Goal: Task Accomplishment & Management: Manage account settings

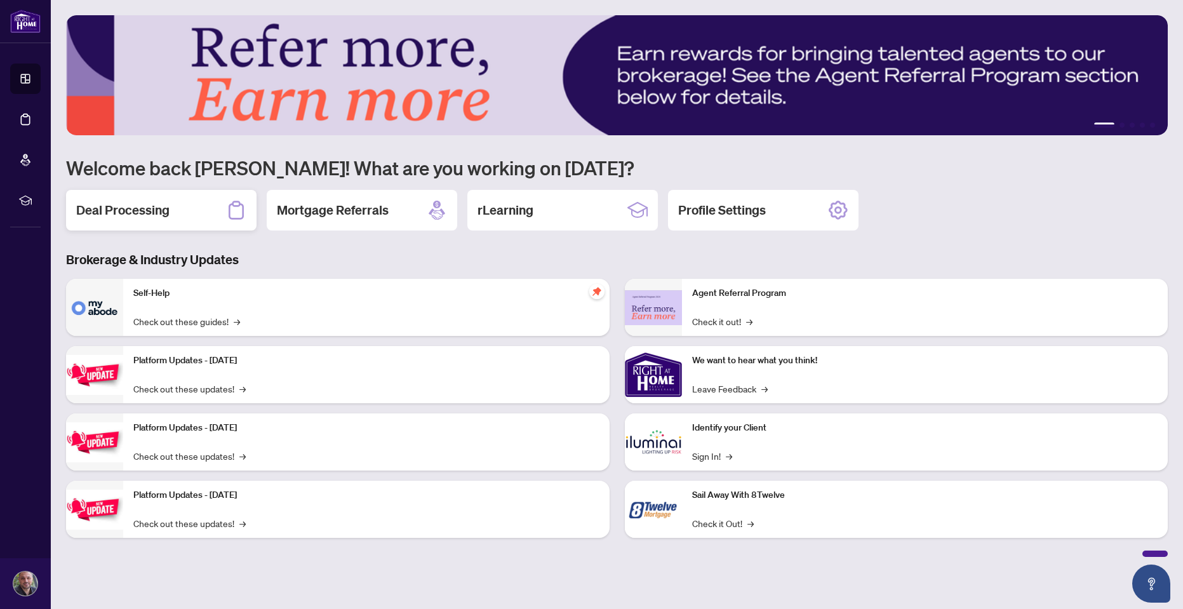
click at [181, 210] on div "Deal Processing" at bounding box center [161, 210] width 191 height 41
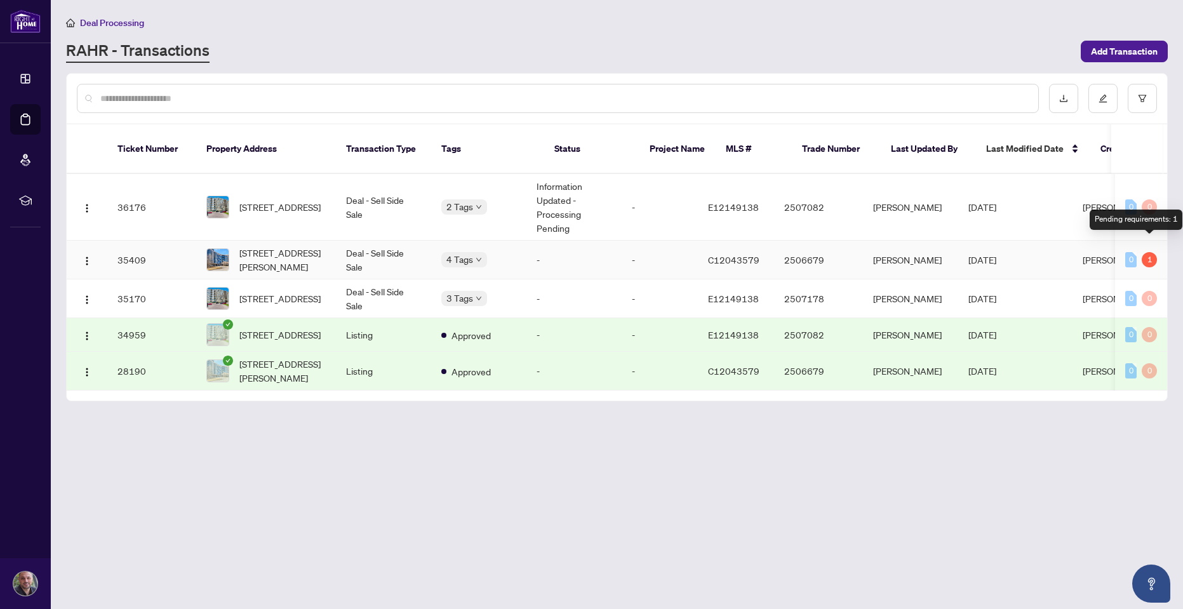
click at [1150, 252] on div "1" at bounding box center [1149, 259] width 15 height 15
click at [958, 241] on td "[PERSON_NAME]" at bounding box center [910, 260] width 95 height 39
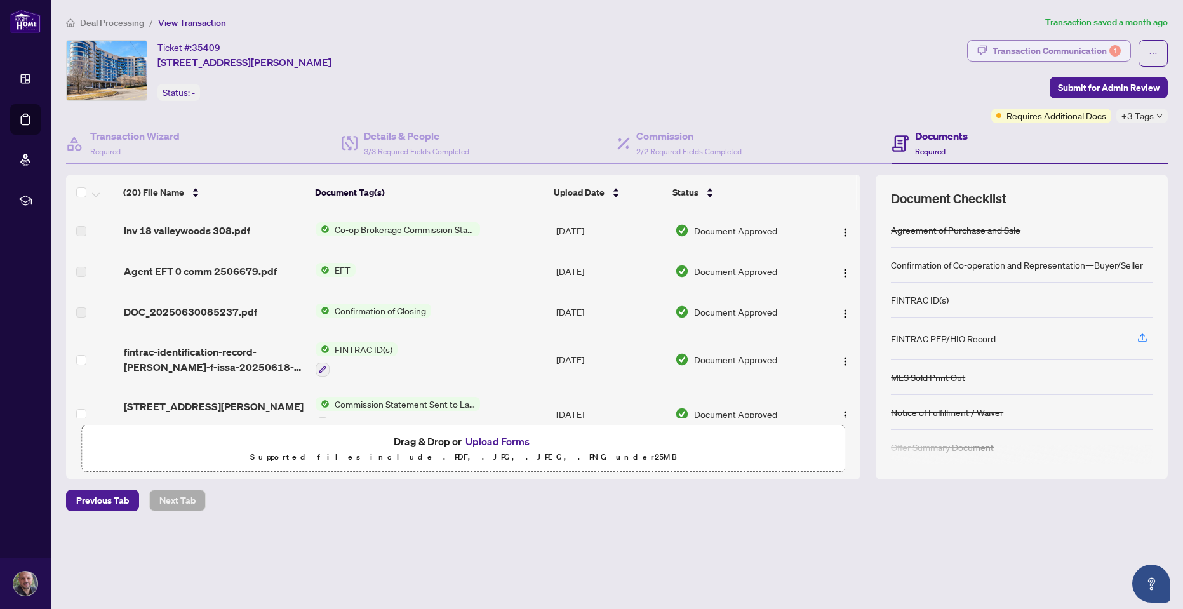
click at [1073, 48] on div "Transaction Communication 1" at bounding box center [1057, 51] width 128 height 20
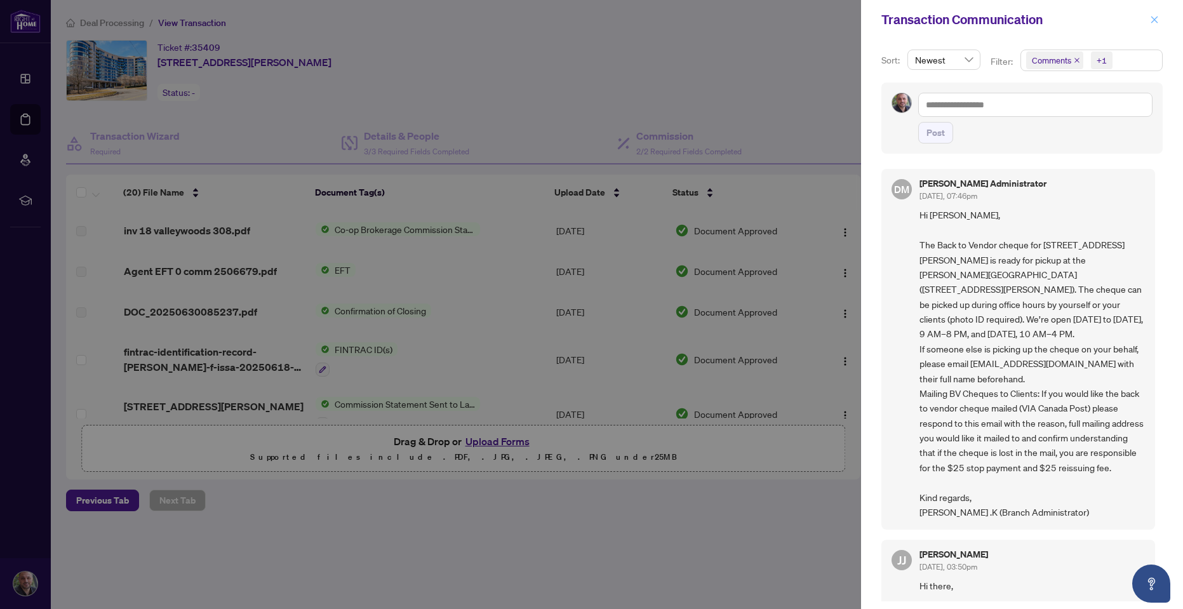
click at [1155, 20] on icon "close" at bounding box center [1154, 19] width 7 height 7
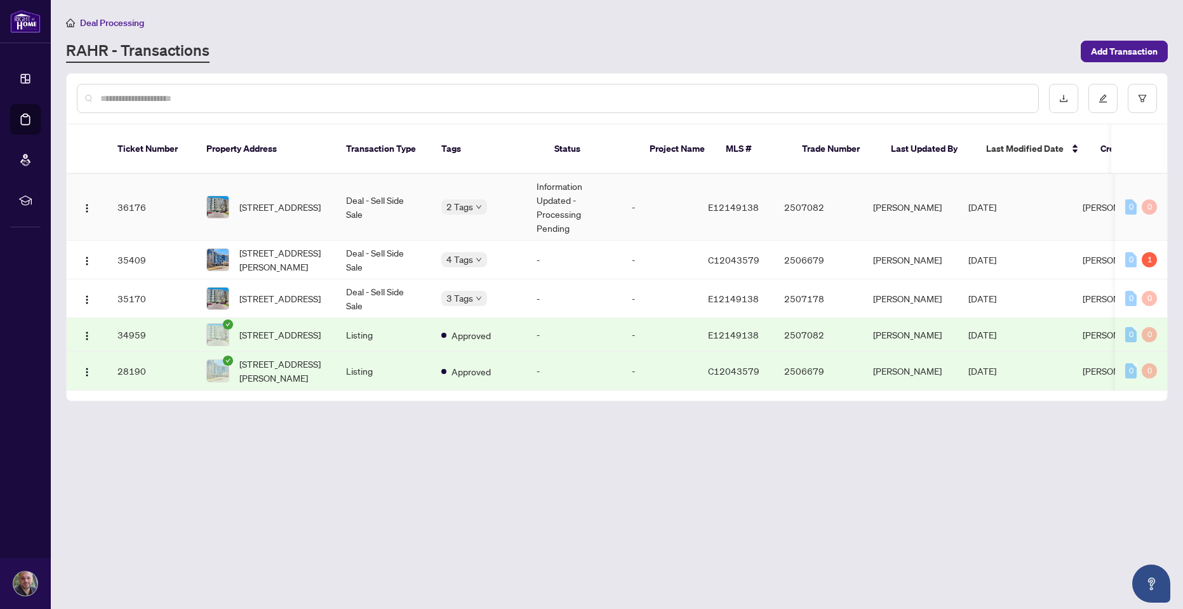
click at [572, 190] on td "Information Updated - Processing Pending" at bounding box center [573, 207] width 95 height 67
